Goal: Transaction & Acquisition: Purchase product/service

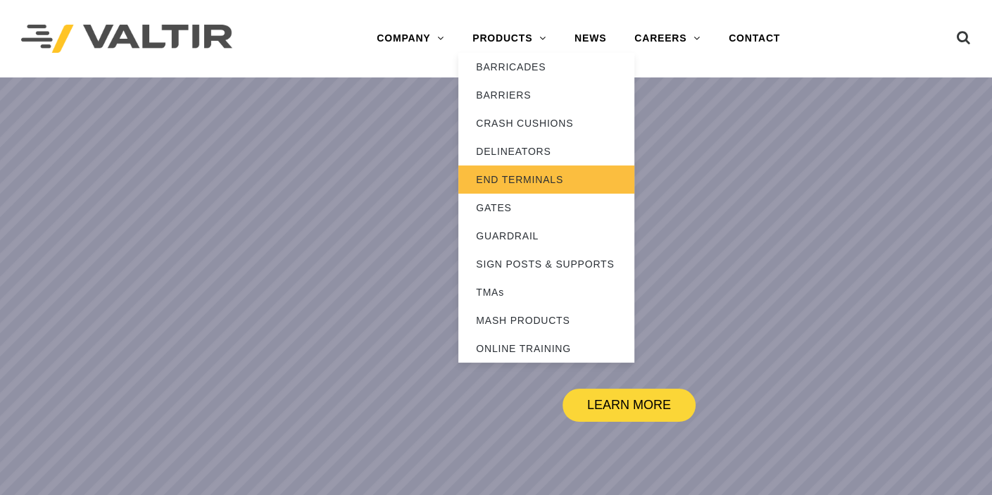
click at [532, 180] on link "END TERMINALS" at bounding box center [546, 179] width 176 height 28
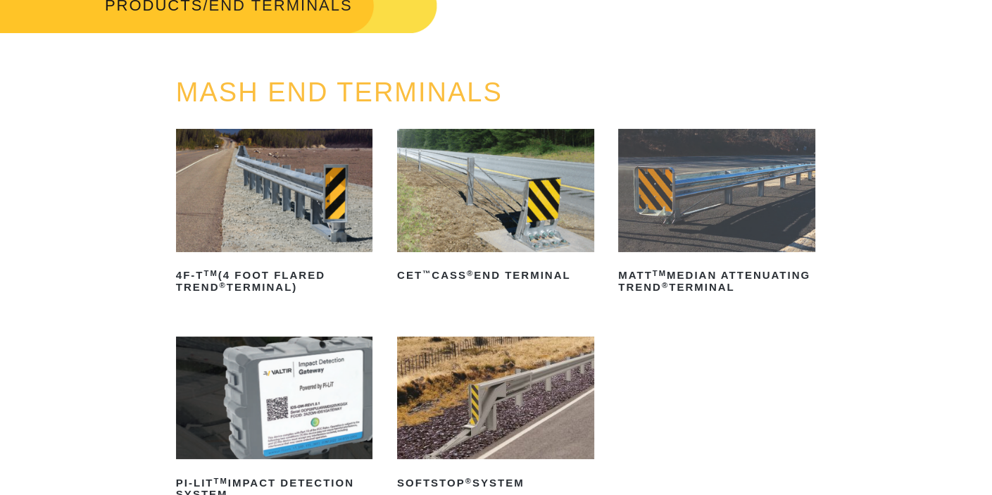
scroll to position [113, 0]
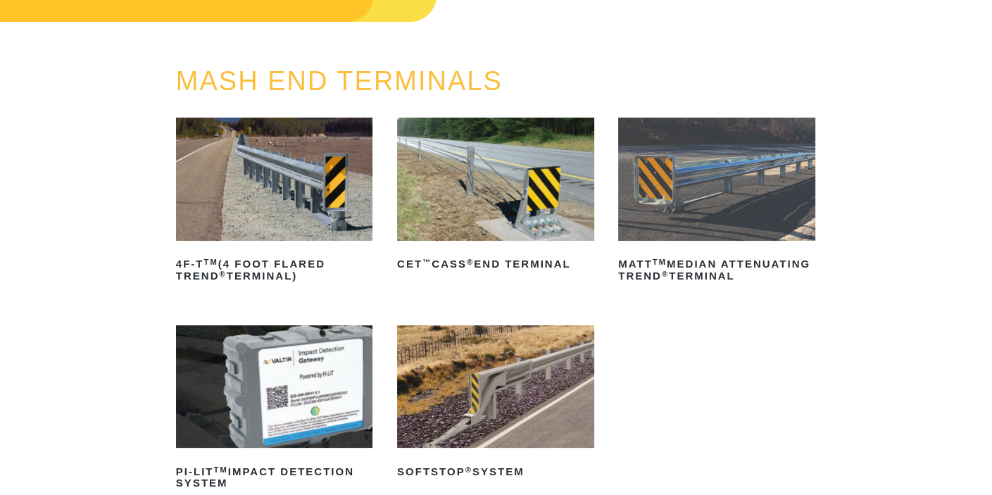
click at [724, 208] on img at bounding box center [716, 179] width 197 height 123
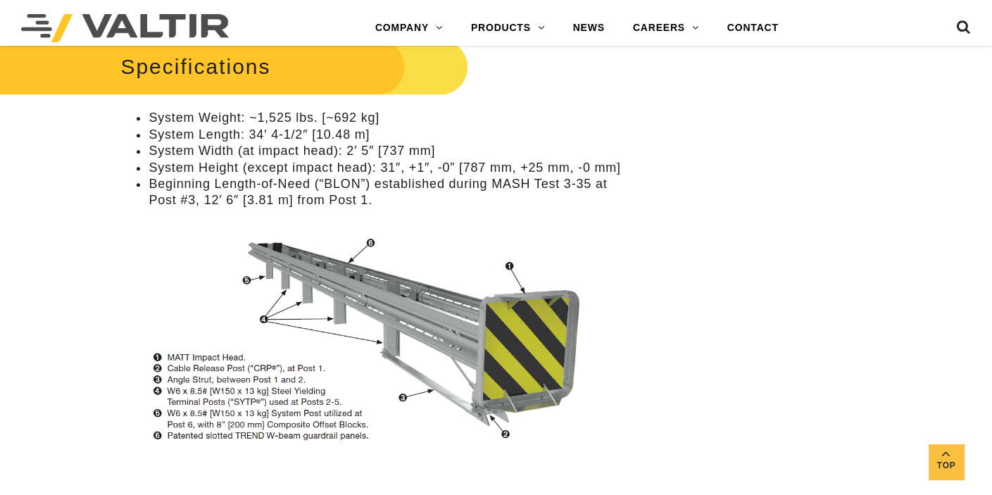
scroll to position [1352, 0]
